Goal: Share content

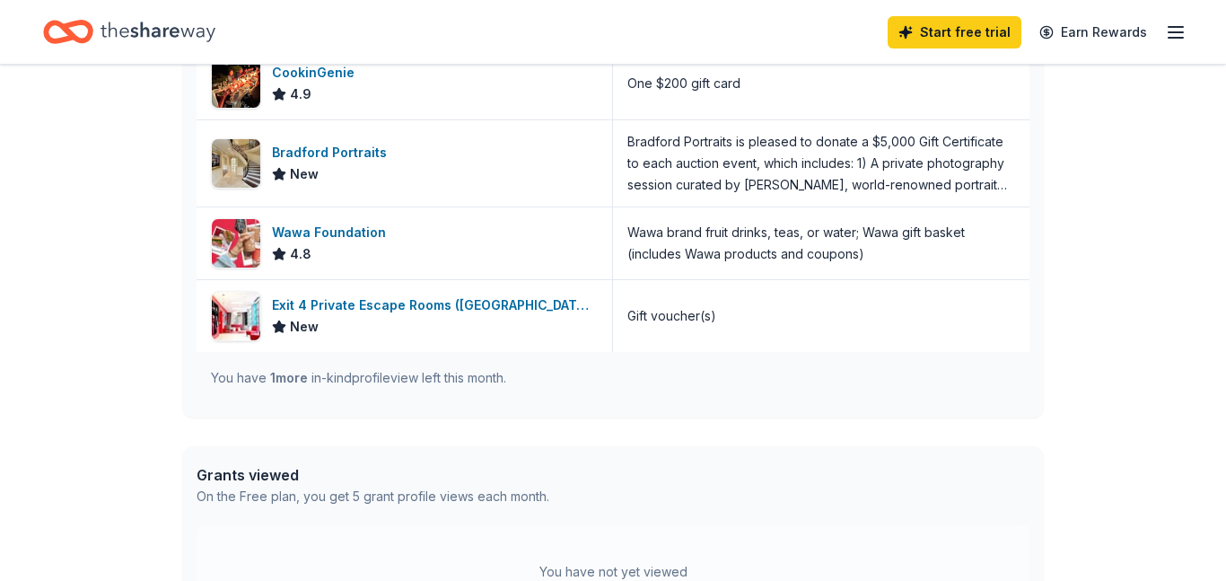
scroll to position [577, 0]
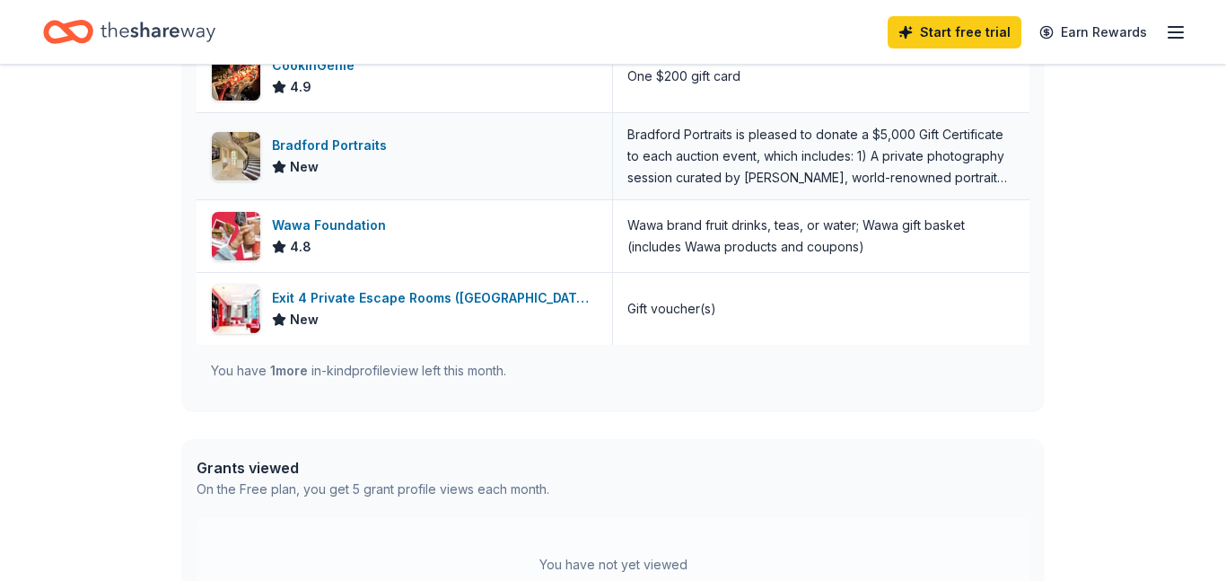
click at [762, 188] on div "Bradford Portraits is pleased to donate a $5,000 Gift Certificate to each aucti…" at bounding box center [821, 156] width 388 height 65
click at [394, 156] on div "Bradford Portraits" at bounding box center [333, 146] width 122 height 22
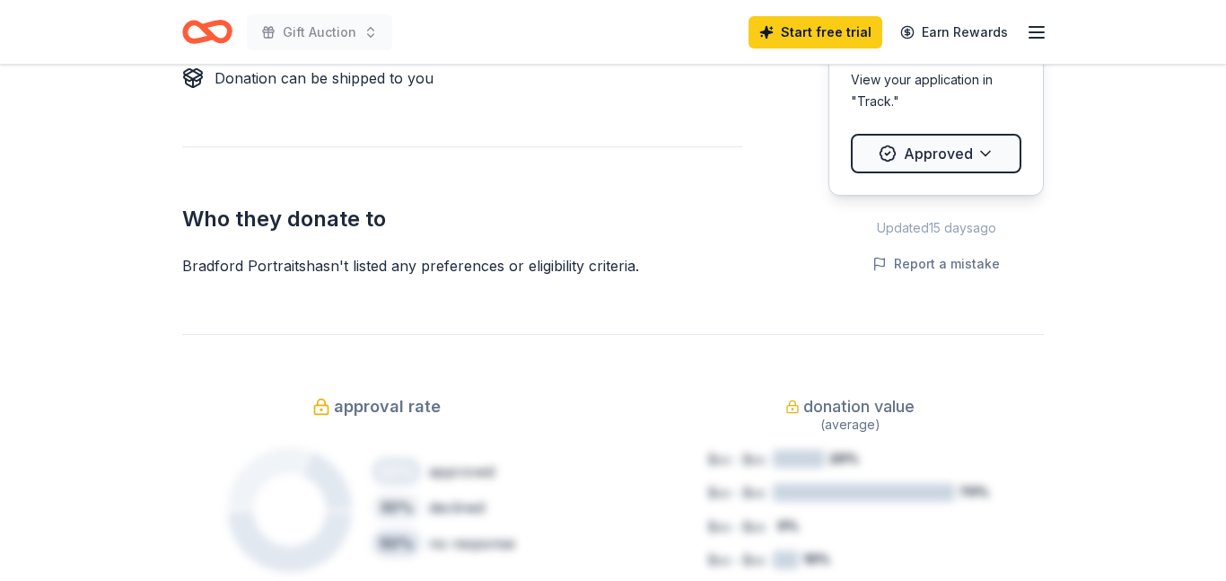
scroll to position [1095, 0]
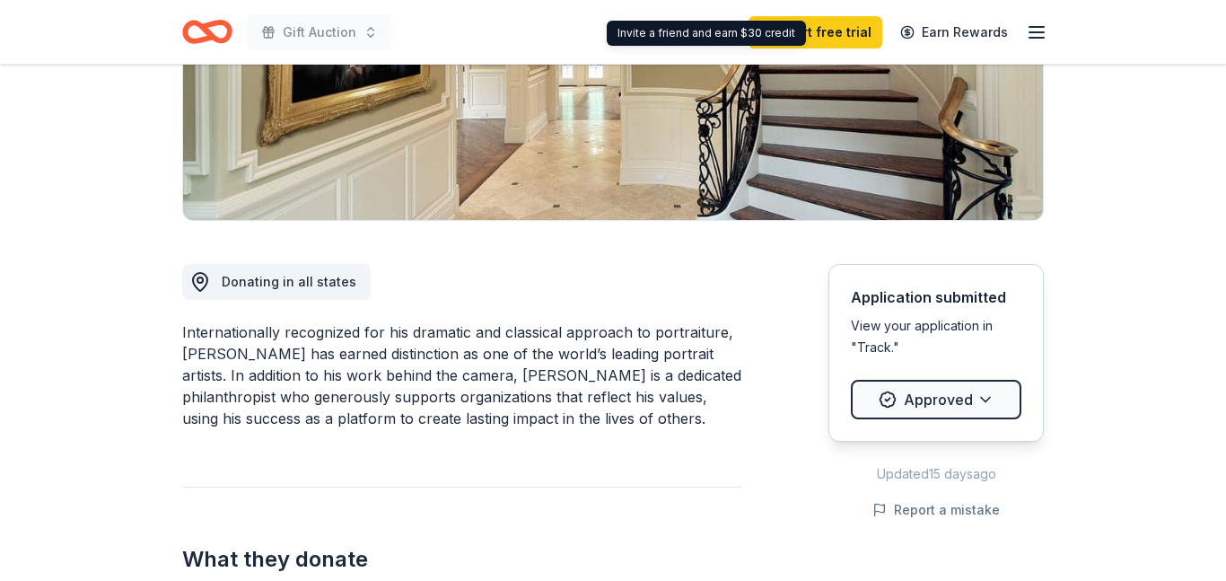
scroll to position [315, 0]
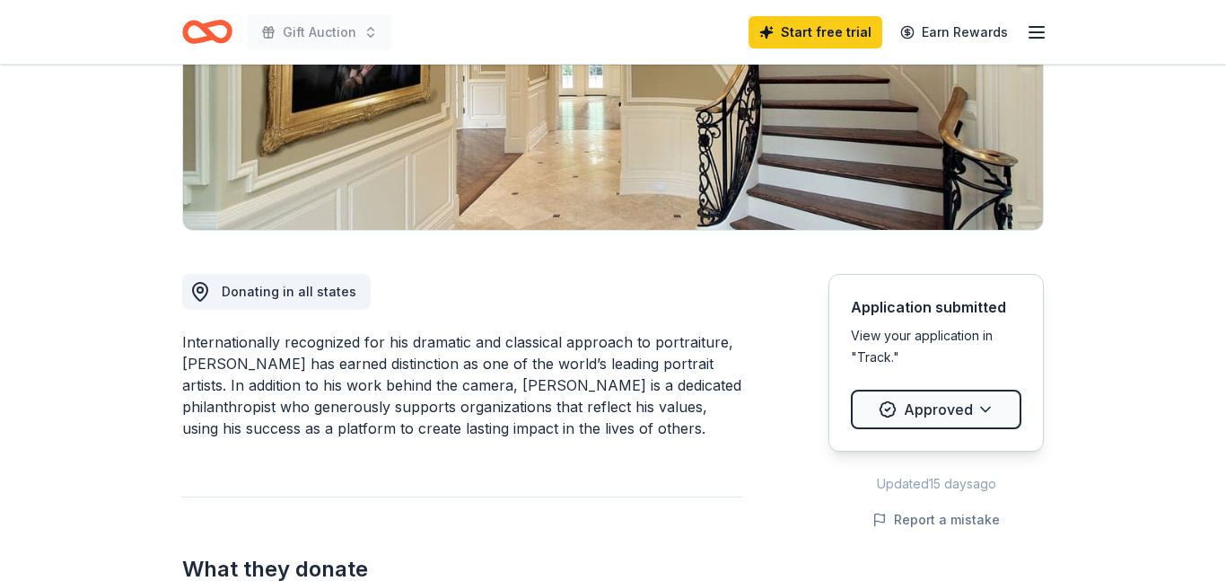
click at [1031, 34] on icon "button" at bounding box center [1037, 33] width 22 height 22
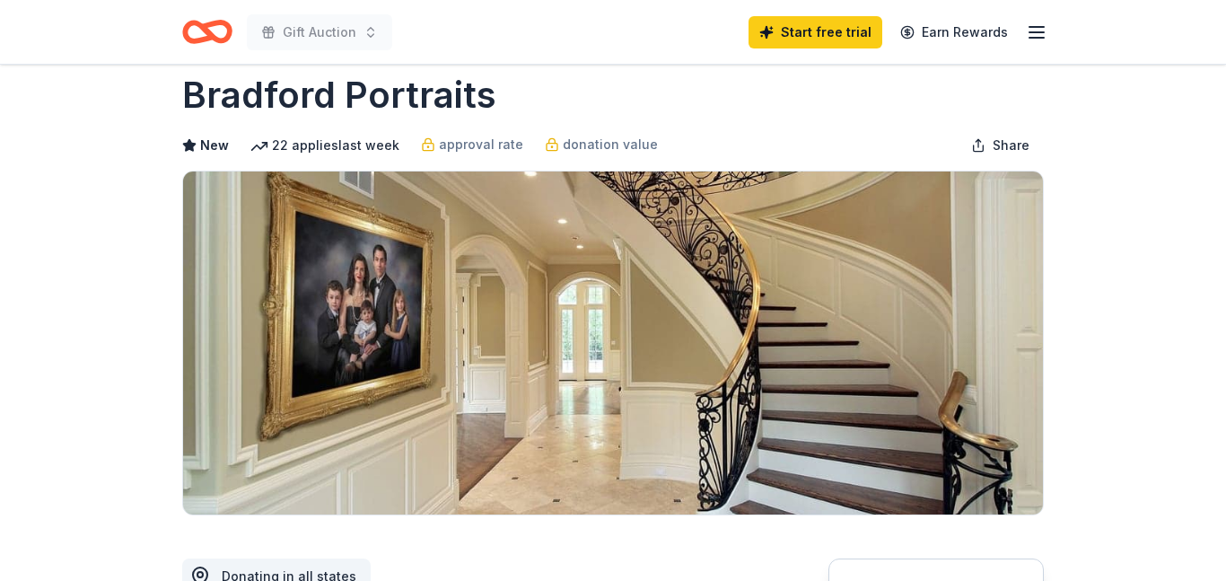
scroll to position [0, 0]
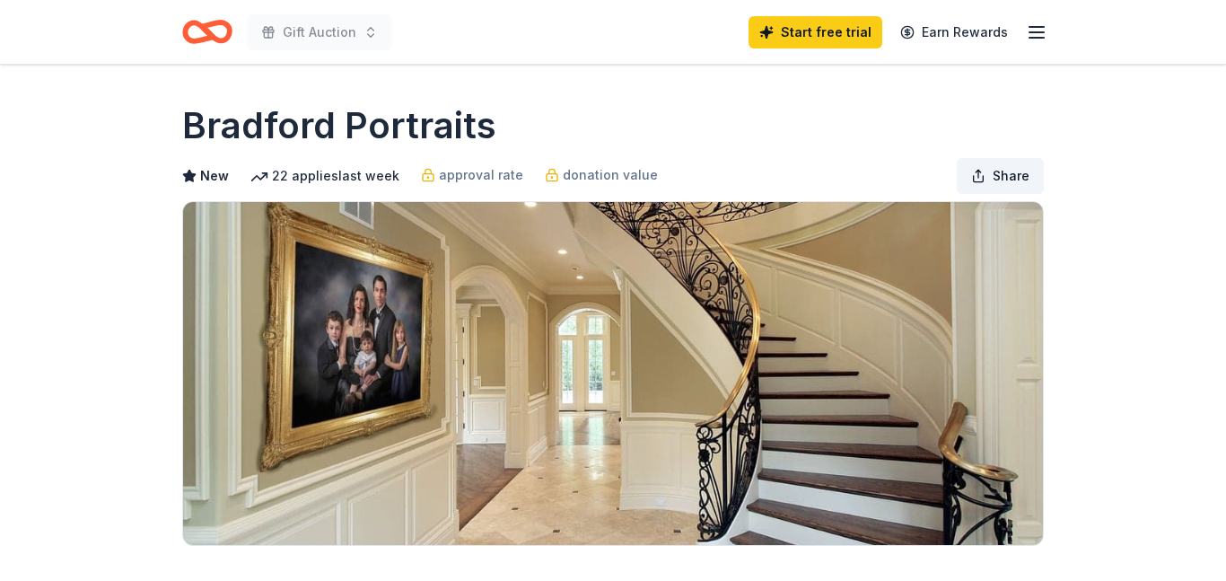
click at [957, 194] on button "Share" at bounding box center [1000, 176] width 87 height 36
click at [1018, 194] on button "Share" at bounding box center [1000, 176] width 87 height 36
click at [957, 194] on button "Share" at bounding box center [1000, 176] width 87 height 36
